Goal: Use online tool/utility: Utilize a website feature to perform a specific function

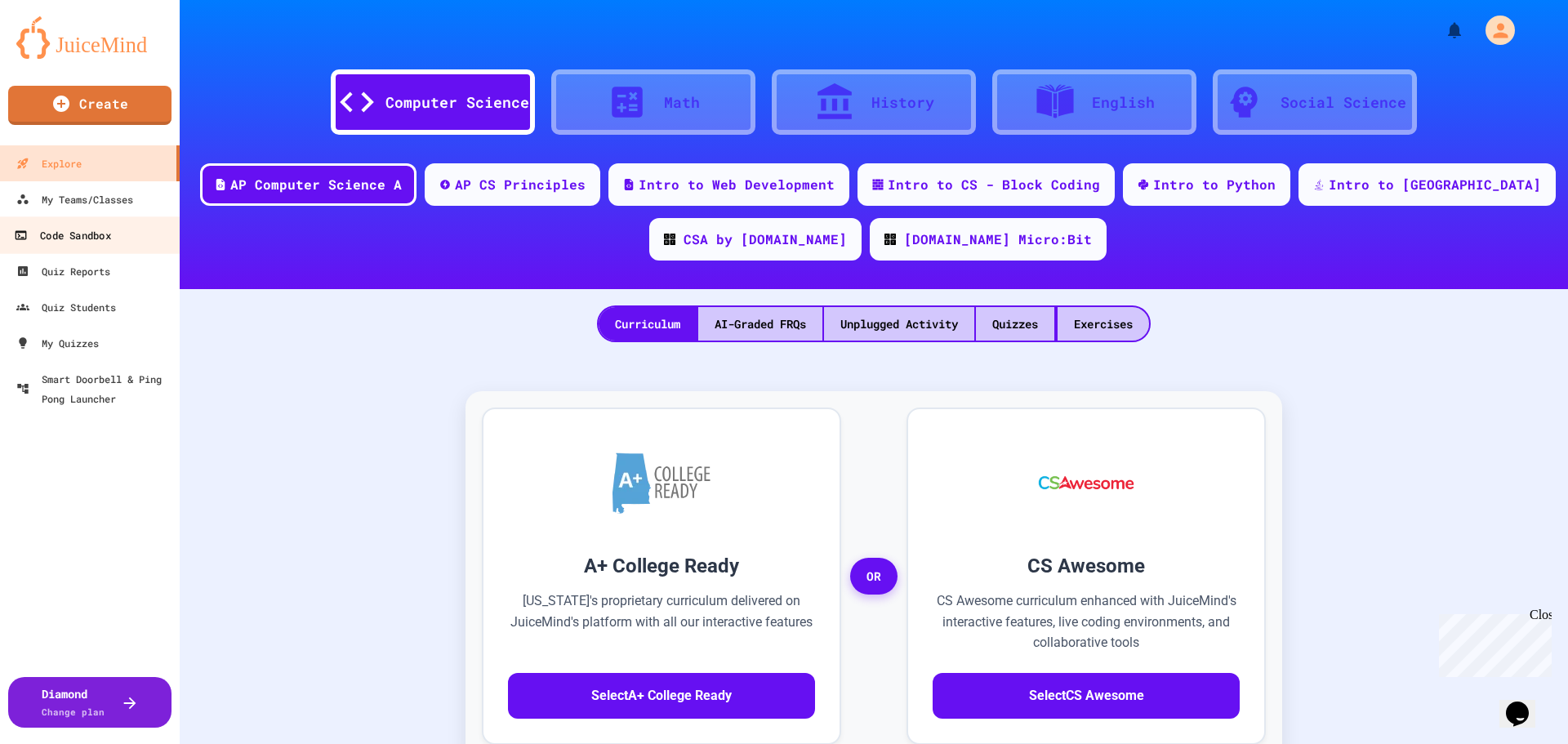
click at [96, 237] on div "Code Sandbox" at bounding box center [61, 236] width 96 height 21
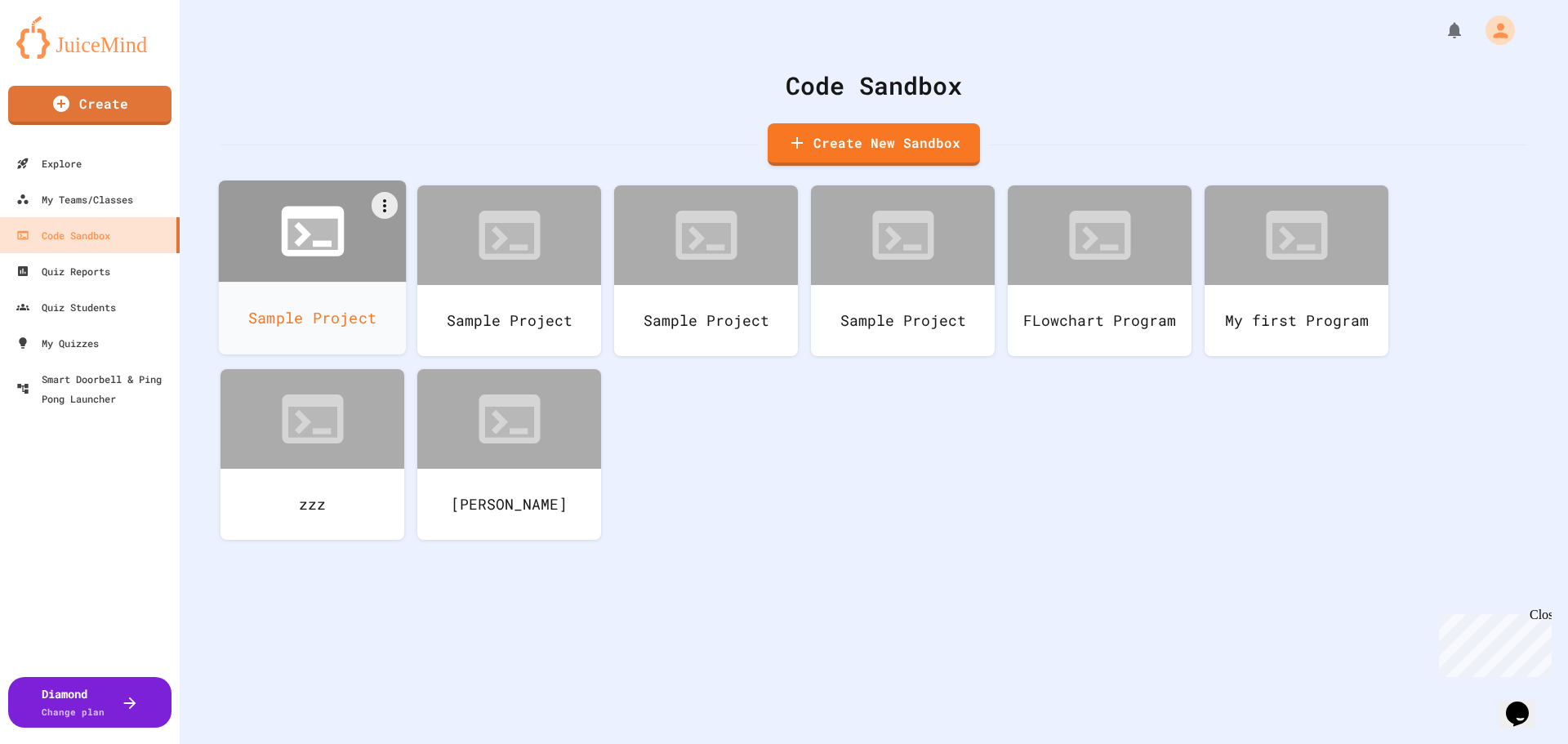
click at [317, 242] on icon at bounding box center [323, 245] width 19 height 7
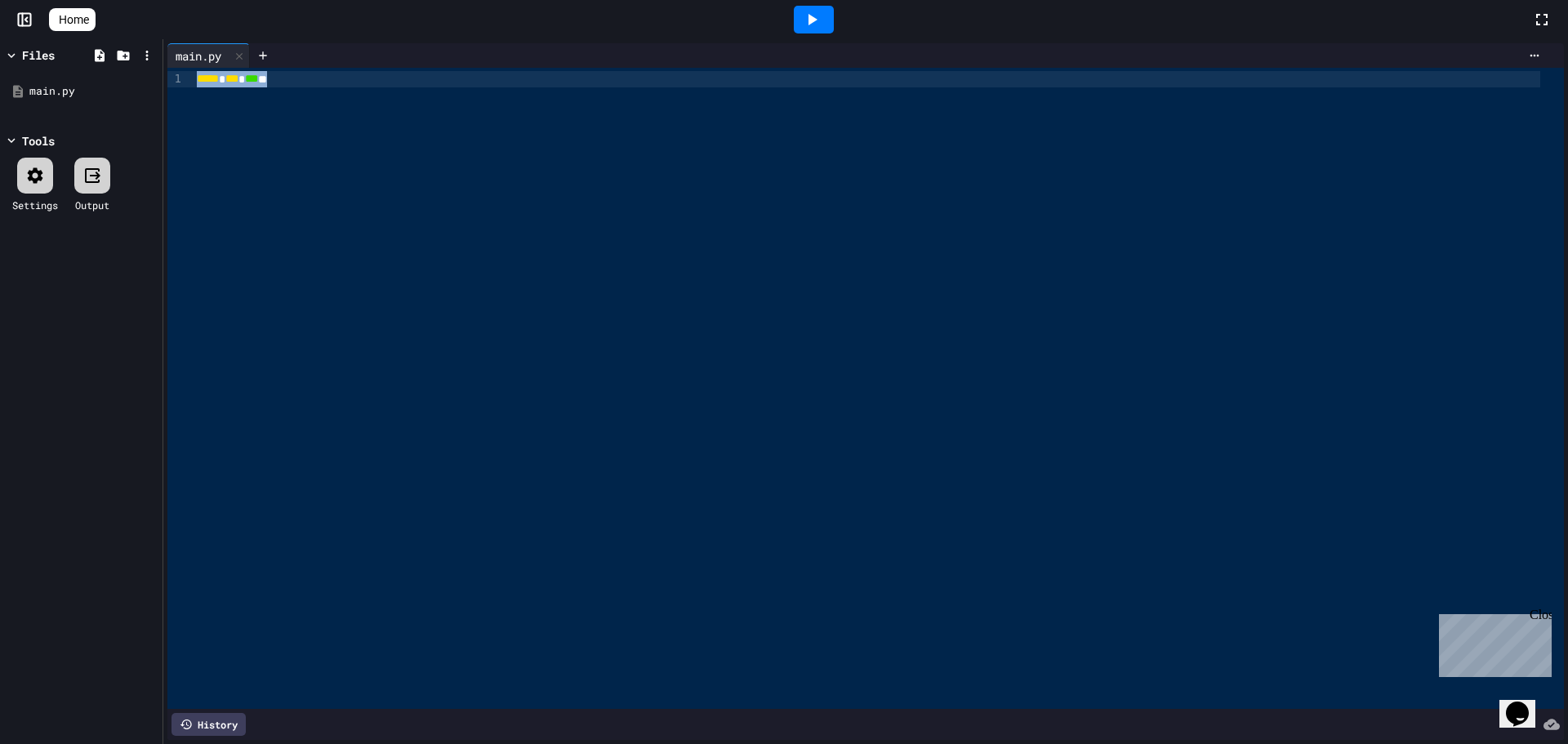
drag, startPoint x: 387, startPoint y: 158, endPoint x: 2, endPoint y: 22, distance: 408.3
click at [2, 22] on div "Home Files main.py Tools Settings Output main.py 9 1 › ***** * *** * *** ** His…" at bounding box center [784, 372] width 1568 height 744
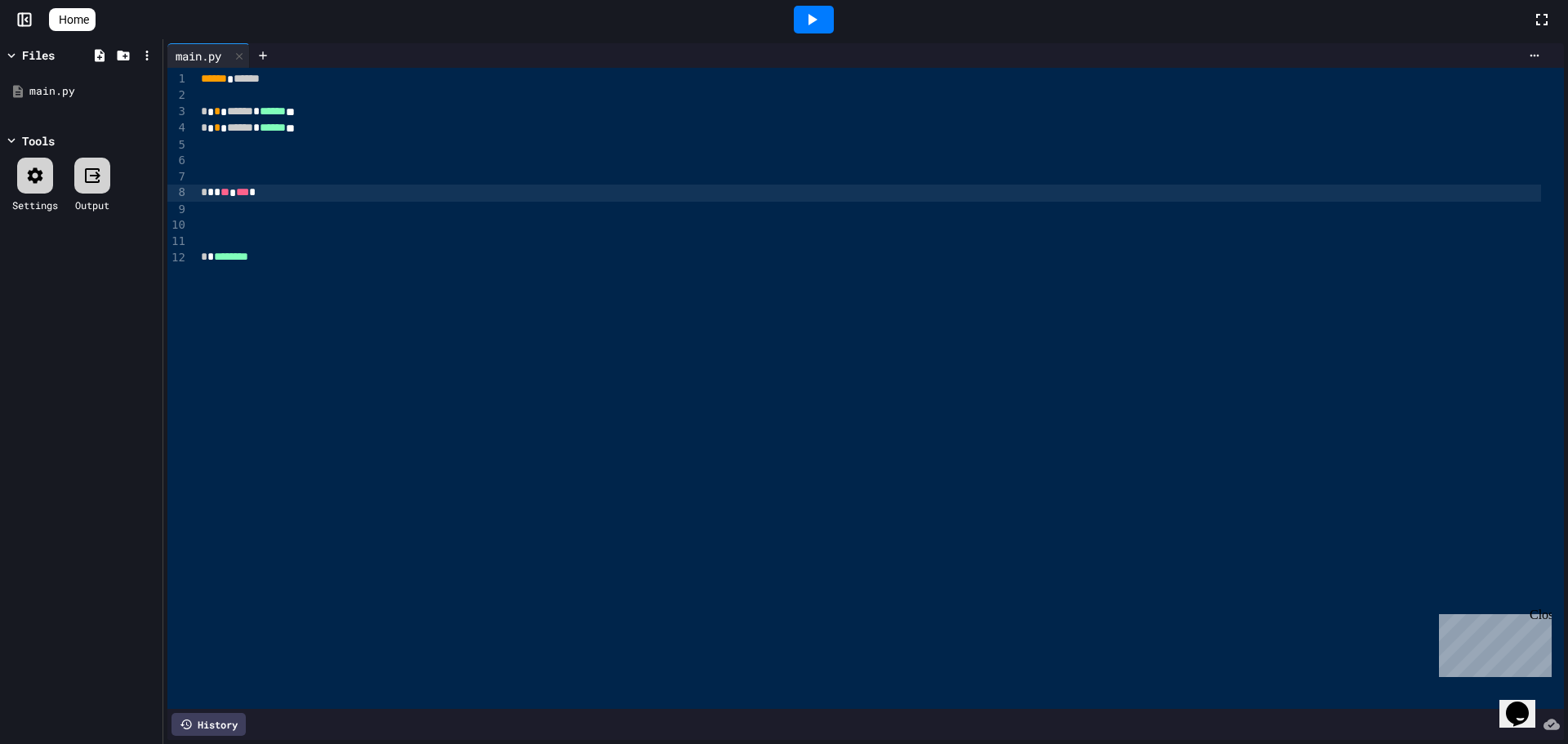
click at [822, 12] on icon at bounding box center [811, 19] width 20 height 20
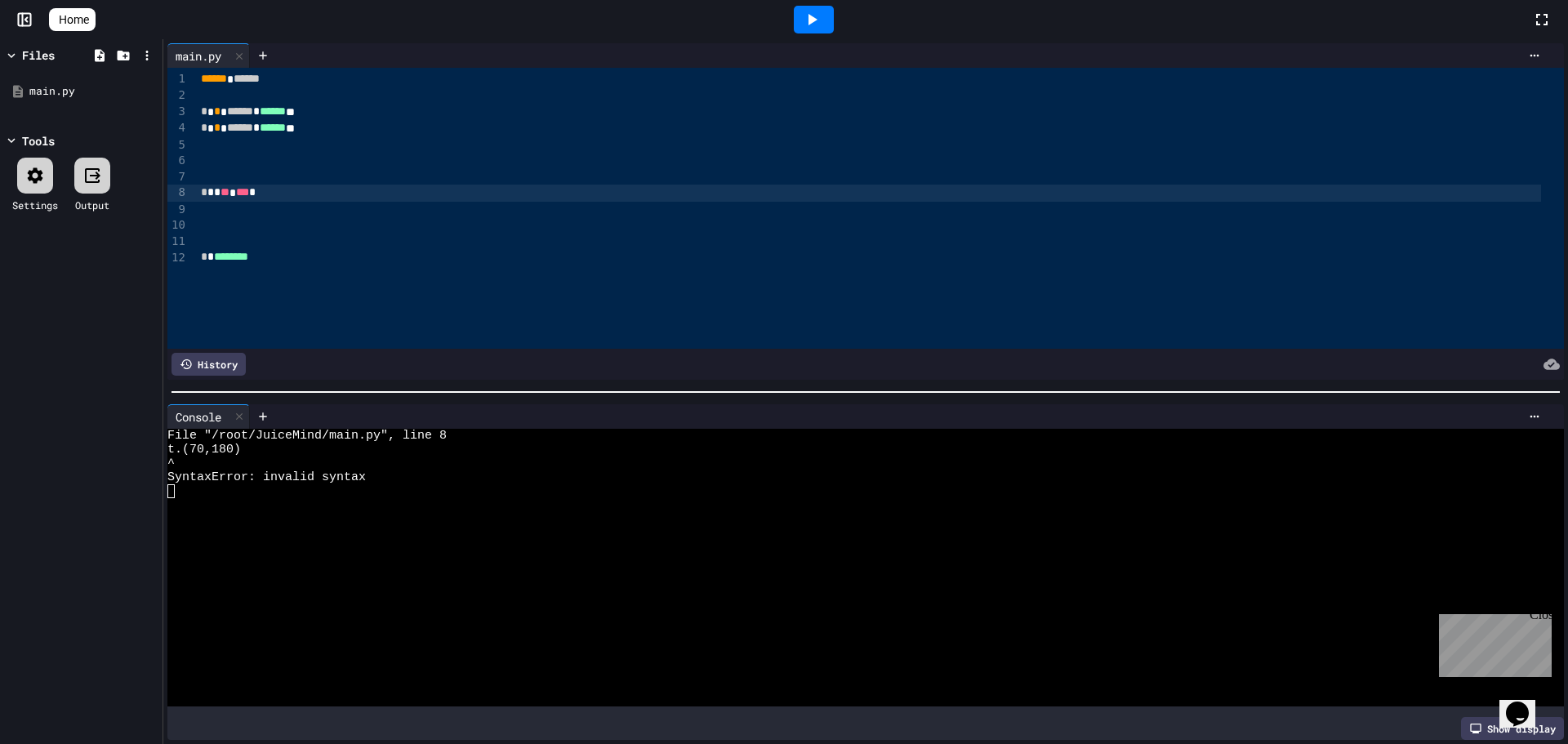
click at [211, 198] on span "*" at bounding box center [211, 191] width 7 height 11
